Goal: Task Accomplishment & Management: Use online tool/utility

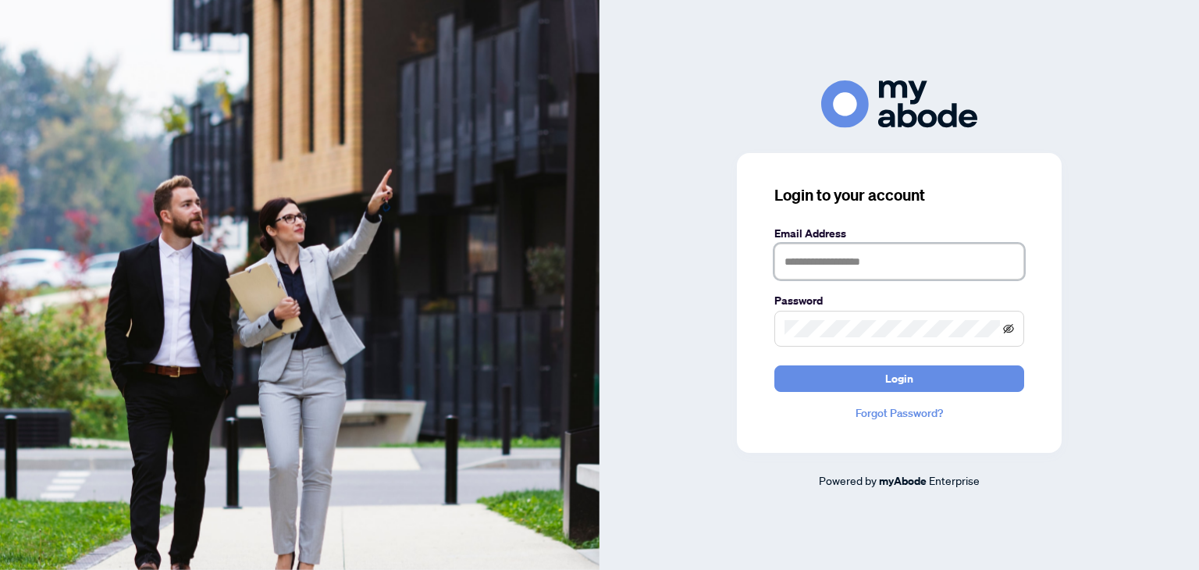
type input "**********"
click at [1008, 323] on icon "eye-invisible" at bounding box center [1008, 328] width 11 height 11
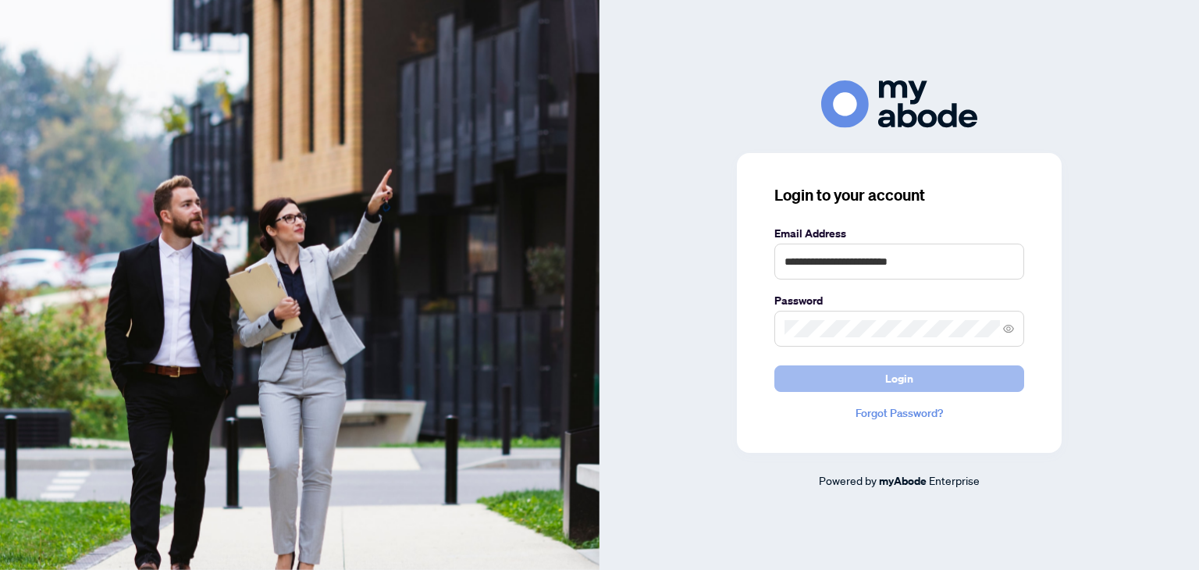
click at [852, 376] on button "Login" at bounding box center [899, 378] width 250 height 27
